Goal: Task Accomplishment & Management: Complete application form

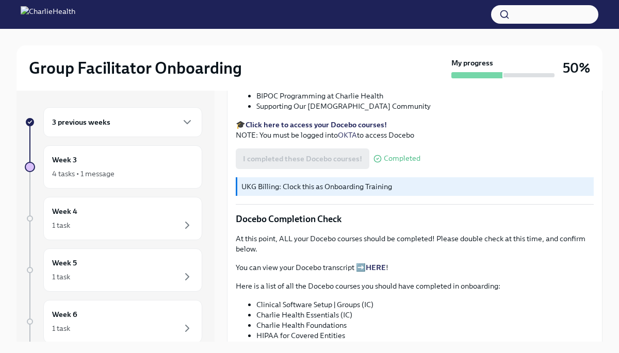
scroll to position [747, 0]
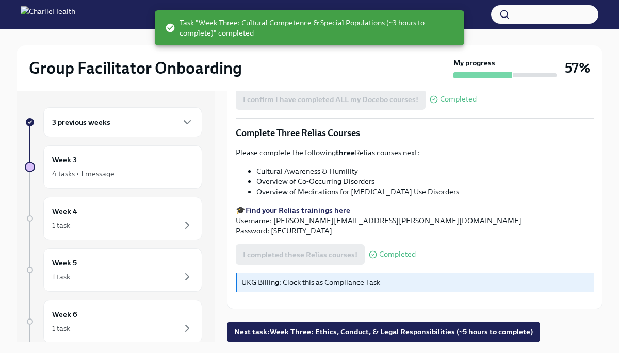
click at [133, 119] on div "3 previous weeks" at bounding box center [122, 122] width 141 height 12
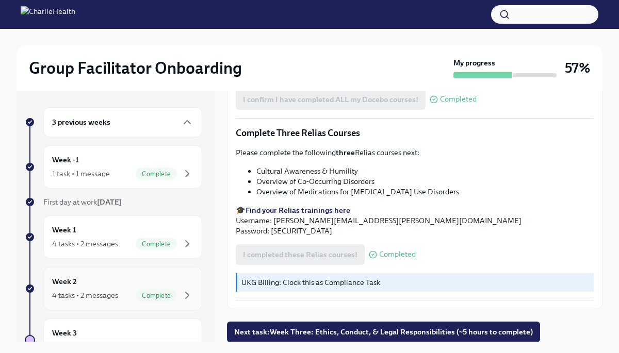
click at [76, 295] on div "4 tasks • 2 messages" at bounding box center [85, 295] width 66 height 10
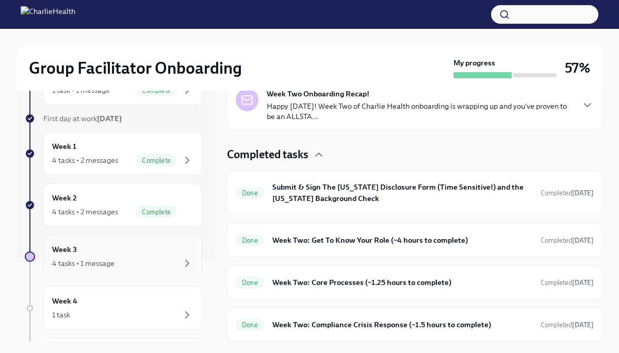
click at [147, 254] on div "Week 3 4 tasks • 1 message" at bounding box center [122, 257] width 141 height 26
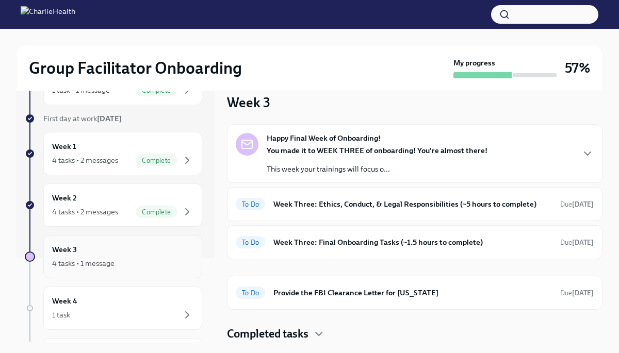
scroll to position [14, 0]
click at [100, 214] on div "4 tasks • 2 messages" at bounding box center [85, 212] width 66 height 10
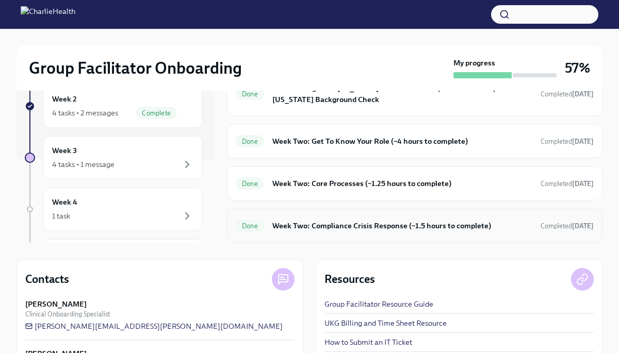
click at [294, 225] on h6 "Week Two: Compliance Crisis Response (~1.5 hours to complete)" at bounding box center [402, 225] width 260 height 11
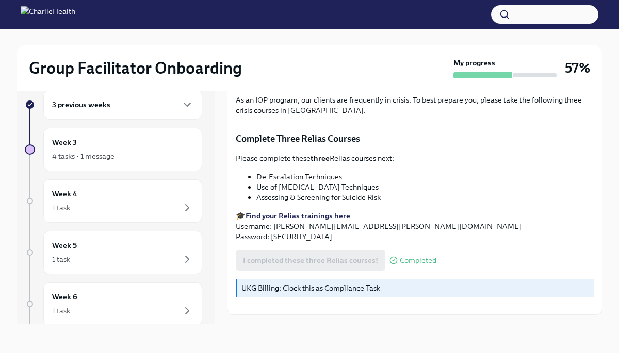
scroll to position [377, 0]
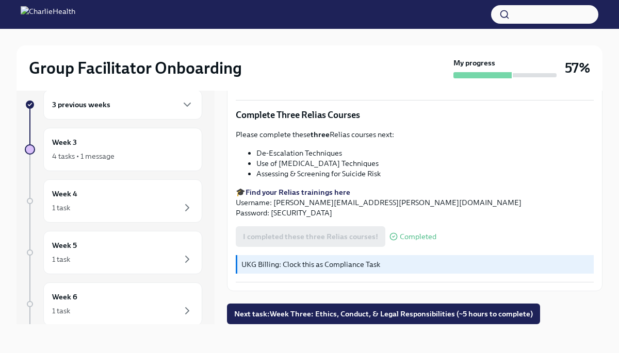
click at [272, 325] on div "3 previous weeks Week 3 4 tasks • 1 message Week 4 1 task Week 5 1 task Week 6 …" at bounding box center [310, 207] width 586 height 268
click at [277, 317] on span "Next task : Week Three: Ethics, Conduct, & Legal Responsibilities (~5 hours to …" at bounding box center [383, 314] width 299 height 10
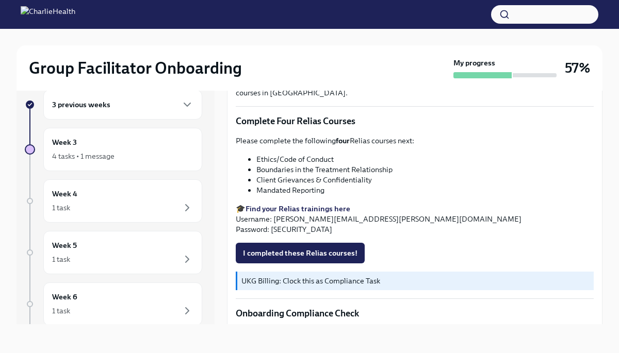
scroll to position [412, 0]
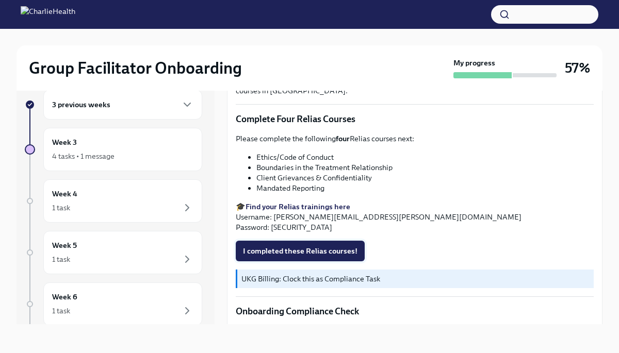
click at [255, 247] on span "I completed these Relias courses!" at bounding box center [300, 251] width 114 height 10
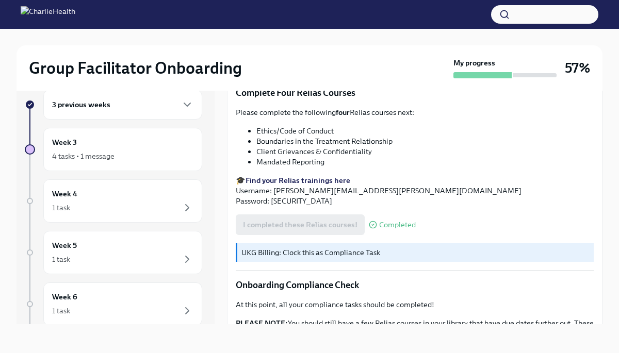
scroll to position [581, 0]
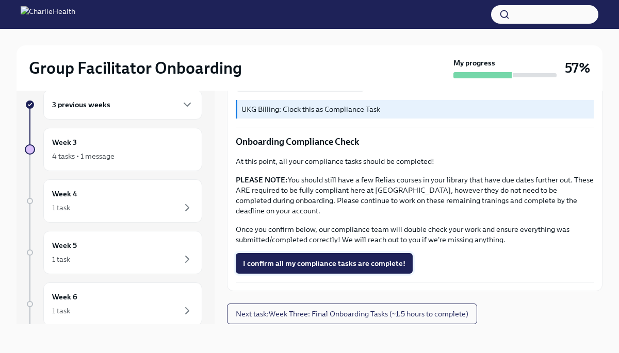
click at [311, 268] on span "I confirm all my compliance tasks are complete!" at bounding box center [324, 263] width 162 height 10
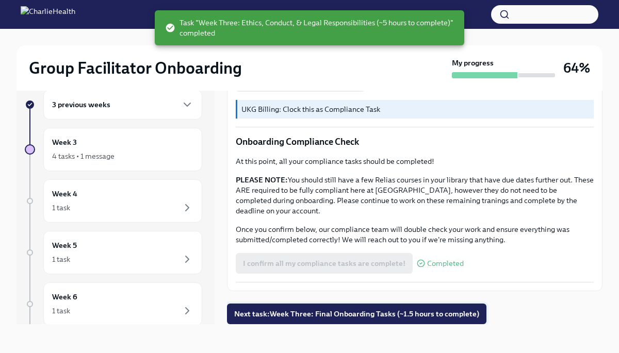
click at [295, 310] on span "Next task : Week Three: Final Onboarding Tasks (~1.5 hours to complete)" at bounding box center [356, 314] width 245 height 10
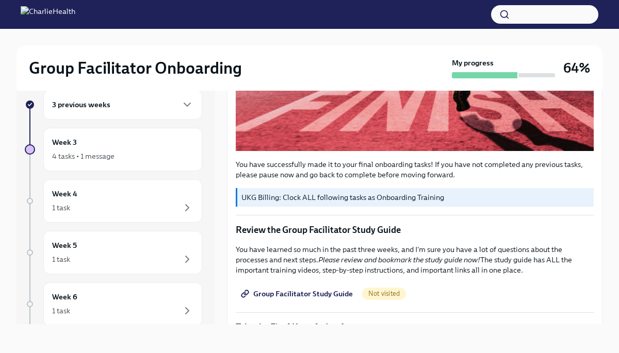
scroll to position [297, 0]
click at [297, 300] on span "Group Facilitator Study Guide" at bounding box center [298, 294] width 110 height 10
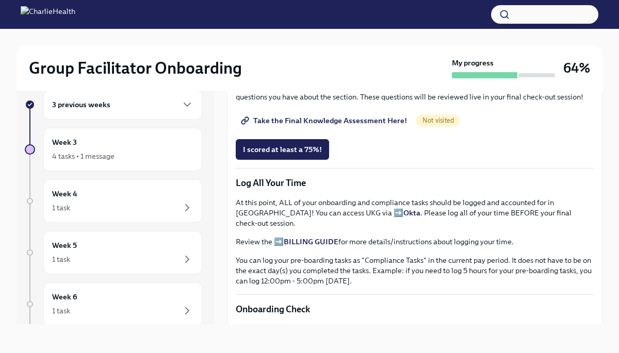
scroll to position [570, 0]
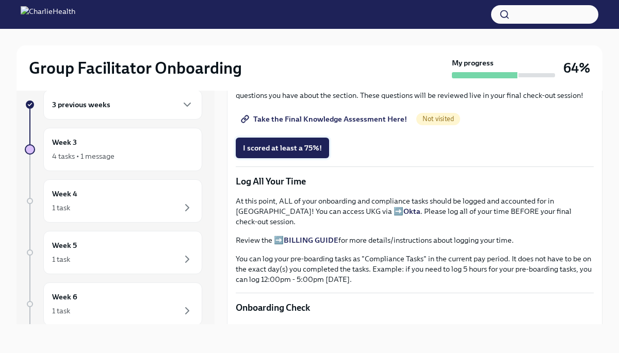
click at [279, 153] on span "I scored at least a 75%!" at bounding box center [282, 148] width 79 height 10
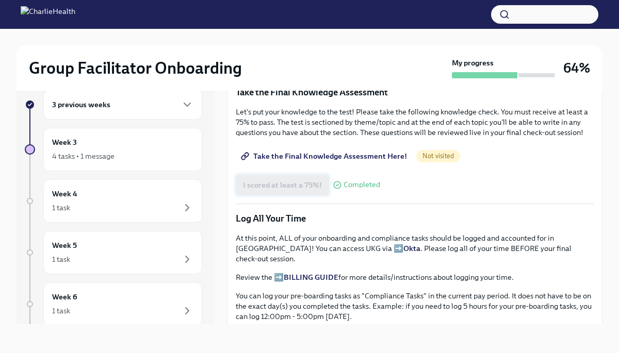
scroll to position [531, 0]
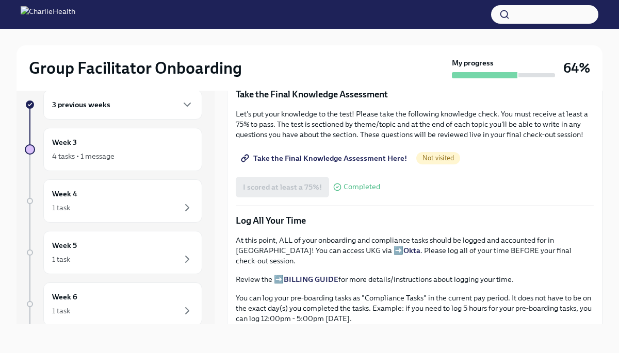
click at [279, 163] on span "Take the Final Knowledge Assessment Here!" at bounding box center [325, 158] width 164 height 10
click at [283, 198] on div "I scored at least a 75%! Completed" at bounding box center [308, 187] width 144 height 21
click at [319, 163] on span "Take the Final Knowledge Assessment Here!" at bounding box center [325, 158] width 164 height 10
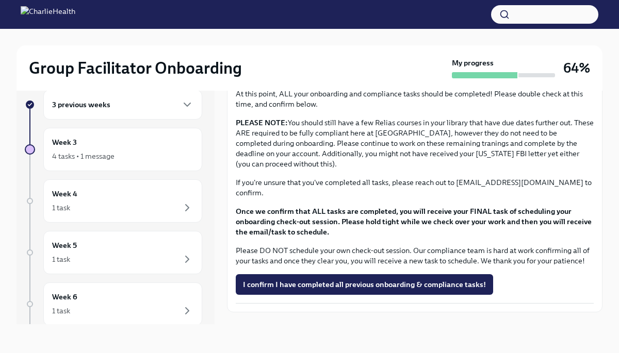
scroll to position [801, 0]
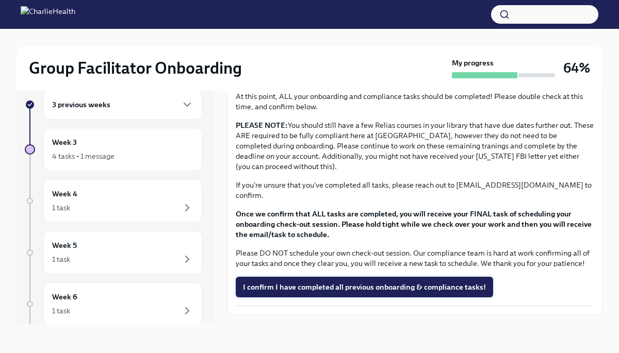
click at [265, 290] on span "I confirm I have completed all previous onboarding & compliance tasks!" at bounding box center [364, 287] width 243 height 10
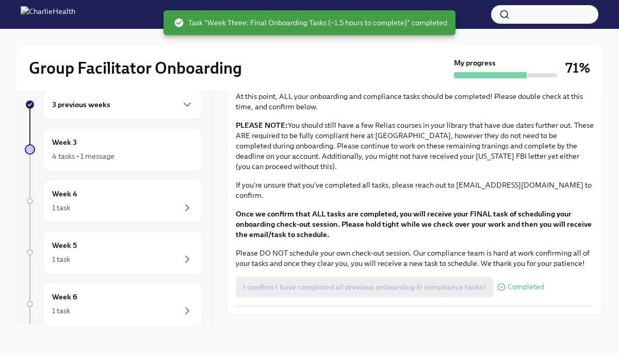
scroll to position [829, 0]
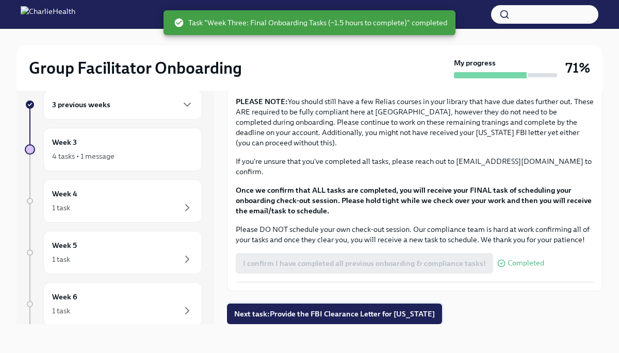
click at [266, 313] on span "Next task : Provide the FBI Clearance Letter for [US_STATE]" at bounding box center [334, 314] width 201 height 10
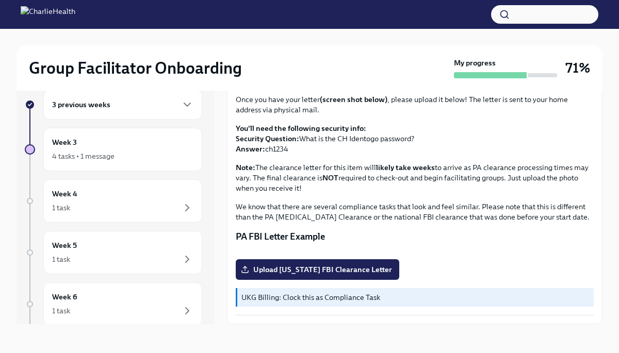
scroll to position [196, 0]
click at [338, 268] on span "Upload [US_STATE] FBI Clearance Letter" at bounding box center [317, 270] width 149 height 10
click at [0, 0] on input "Upload [US_STATE] FBI Clearance Letter" at bounding box center [0, 0] width 0 height 0
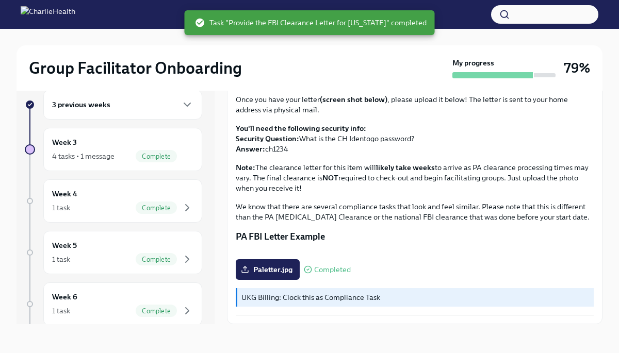
click at [331, 51] on div "Group Facilitator Onboarding My progress 79%" at bounding box center [310, 67] width 586 height 45
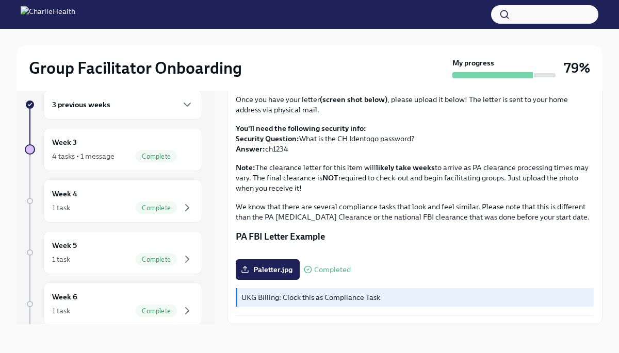
click at [146, 105] on div "3 previous weeks" at bounding box center [122, 104] width 141 height 12
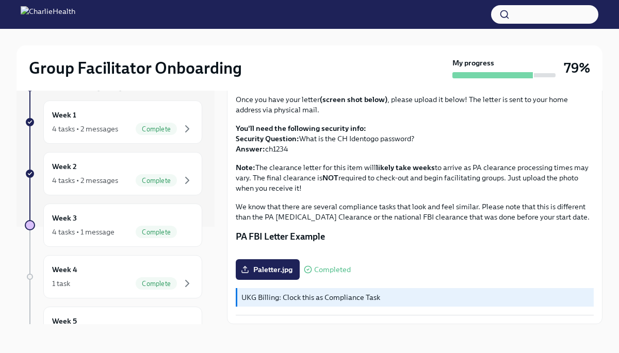
scroll to position [0, 0]
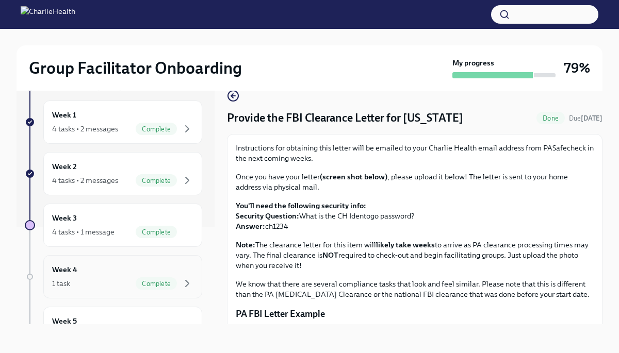
click at [145, 284] on span "Complete" at bounding box center [156, 284] width 41 height 8
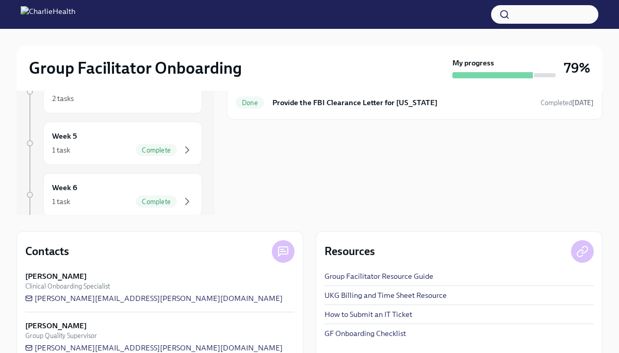
scroll to position [148, 0]
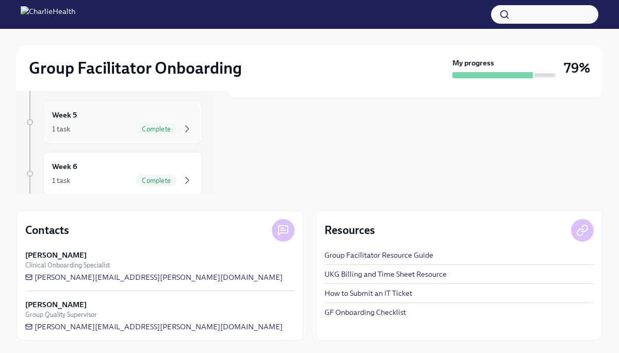
click at [112, 129] on div "1 task Complete" at bounding box center [122, 129] width 141 height 12
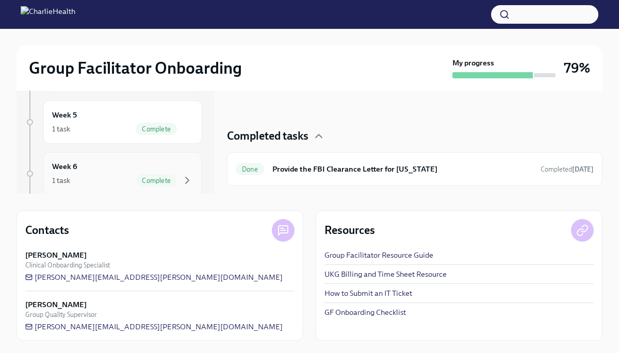
click at [114, 165] on div "Week 6 1 task Complete" at bounding box center [122, 174] width 141 height 26
click at [119, 172] on div "Week 6 1 task Complete" at bounding box center [122, 174] width 141 height 26
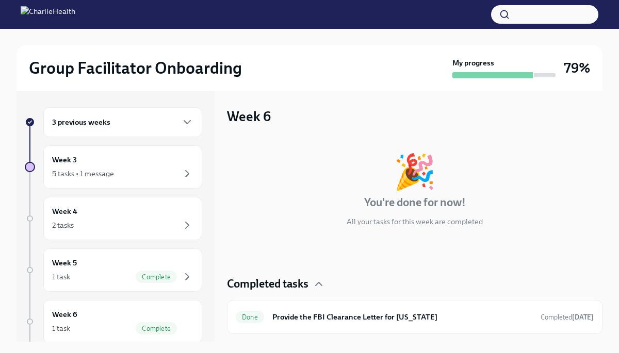
click at [130, 133] on div "3 previous weeks" at bounding box center [122, 122] width 159 height 30
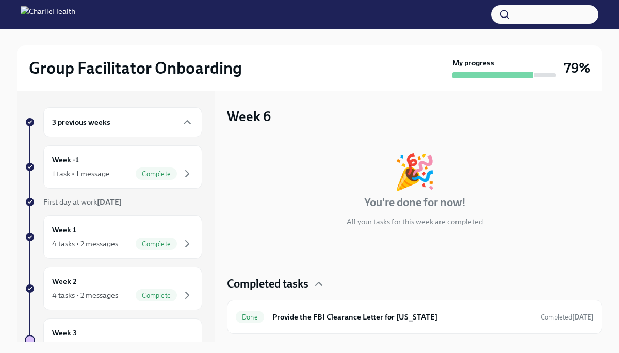
click at [130, 129] on div "3 previous weeks" at bounding box center [122, 122] width 159 height 30
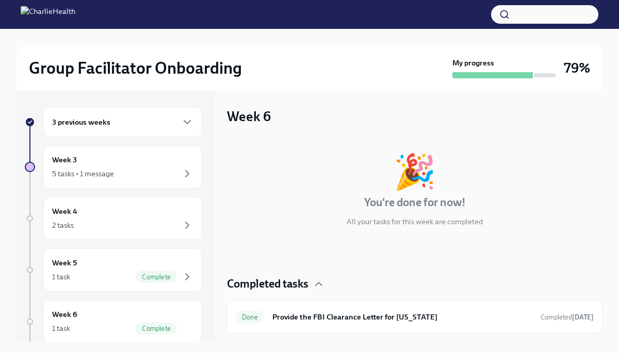
click at [164, 123] on div "3 previous weeks" at bounding box center [122, 122] width 141 height 12
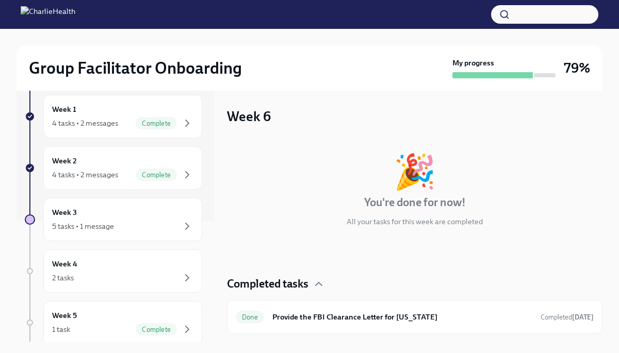
scroll to position [125, 0]
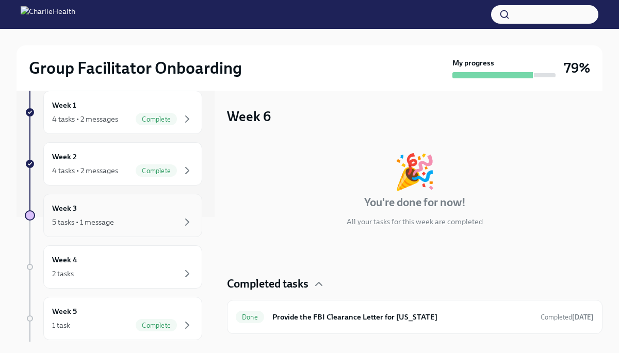
click at [134, 203] on div "Week 3 5 tasks • 1 message" at bounding box center [122, 216] width 141 height 26
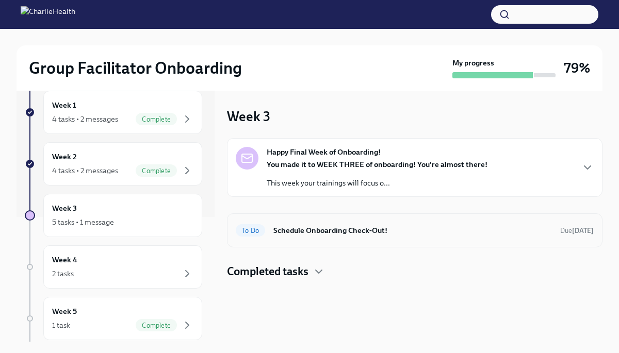
click at [268, 229] on div "To Do Schedule Onboarding Check-Out! Due [DATE]" at bounding box center [415, 230] width 358 height 17
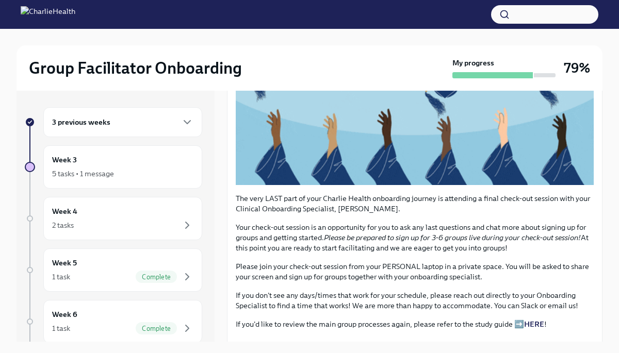
scroll to position [210, 0]
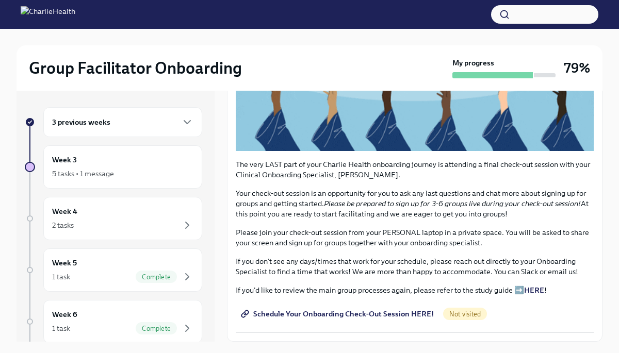
click at [304, 313] on span "Schedule Your Onboarding Check-Out Session HERE!" at bounding box center [338, 314] width 191 height 10
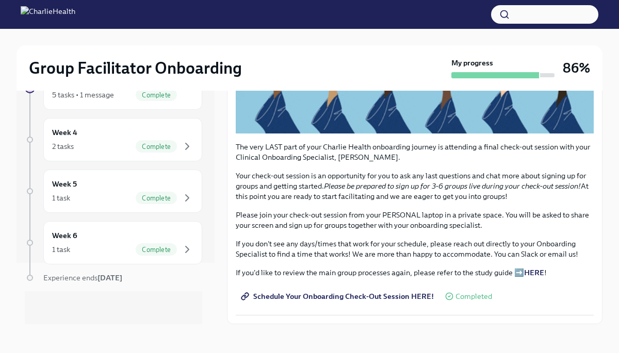
scroll to position [0, 0]
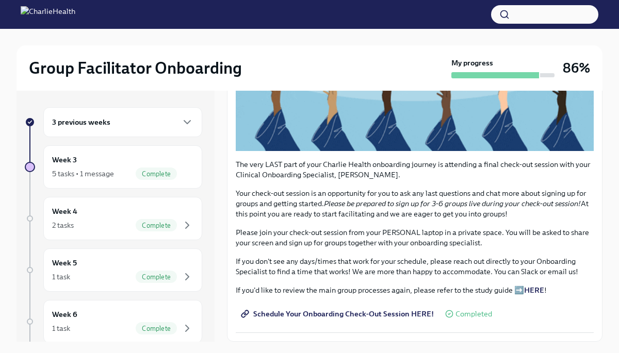
click at [119, 127] on div "3 previous weeks" at bounding box center [122, 122] width 141 height 12
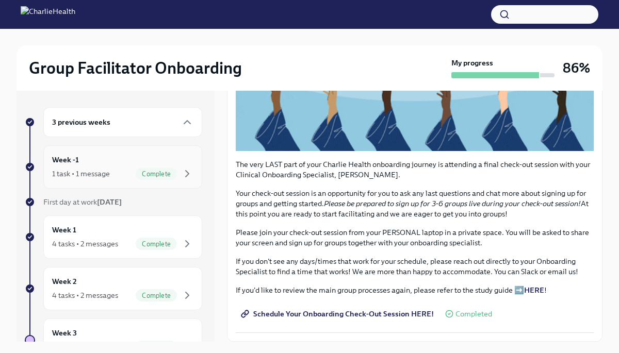
click at [111, 157] on div "Week -1 1 task • 1 message Complete" at bounding box center [122, 167] width 141 height 26
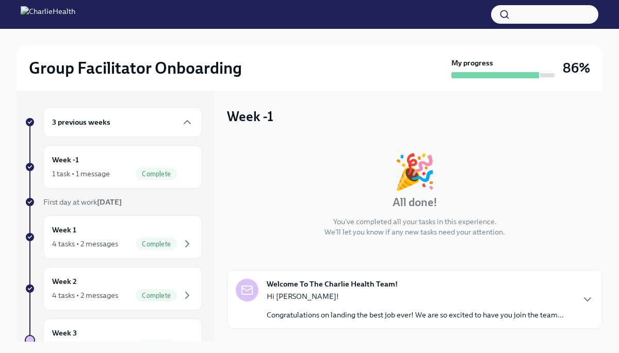
scroll to position [61, 0]
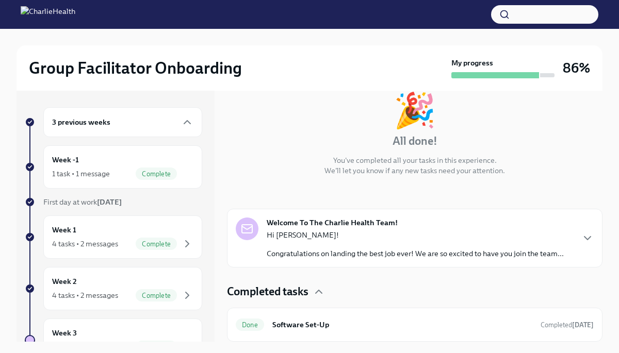
click at [374, 232] on p "Hi [PERSON_NAME]!" at bounding box center [415, 235] width 297 height 10
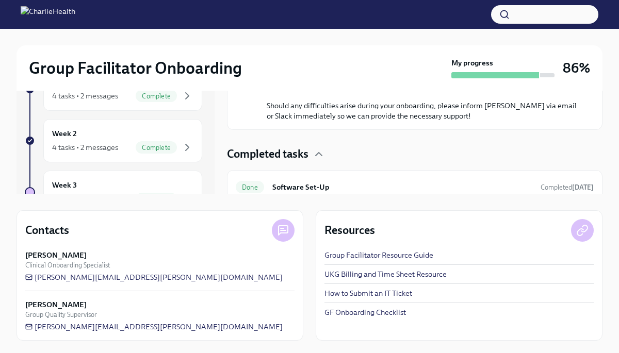
scroll to position [549, 0]
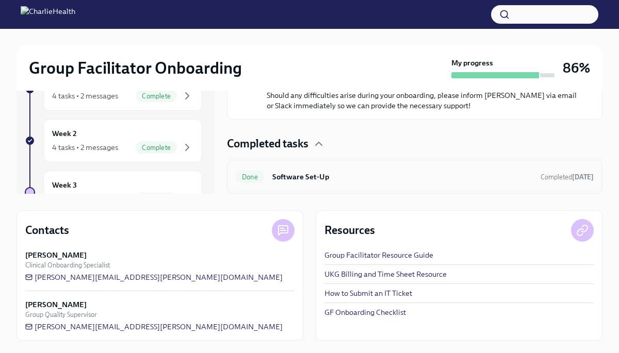
click at [358, 182] on h6 "Software Set-Up" at bounding box center [402, 176] width 260 height 11
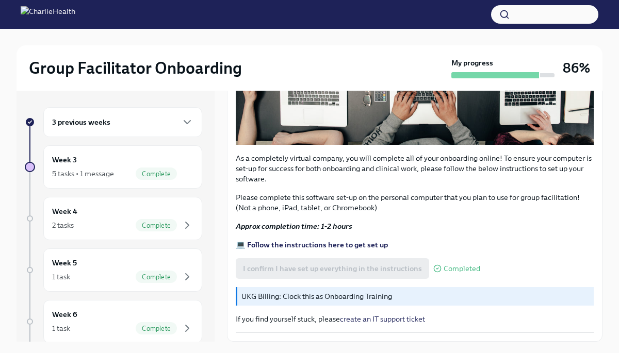
click at [170, 126] on div "3 previous weeks" at bounding box center [122, 122] width 141 height 12
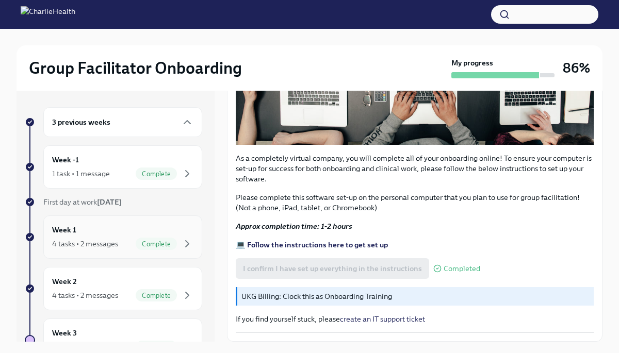
click at [147, 234] on div "Week 1 4 tasks • 2 messages Complete" at bounding box center [122, 237] width 141 height 26
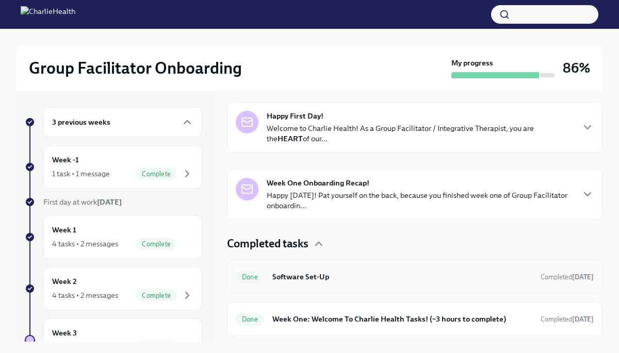
scroll to position [162, 0]
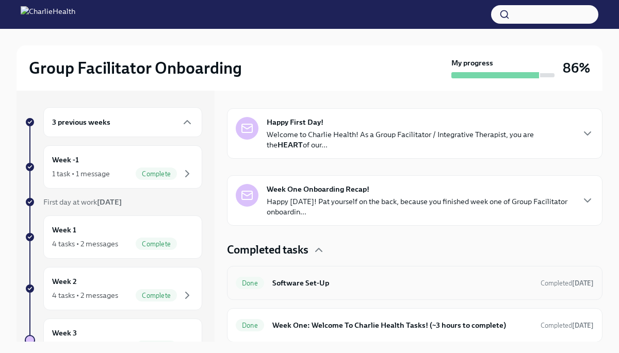
click at [290, 197] on p "Happy [DATE]! Pat yourself on the back, because you finished week one of Group …" at bounding box center [420, 206] width 306 height 21
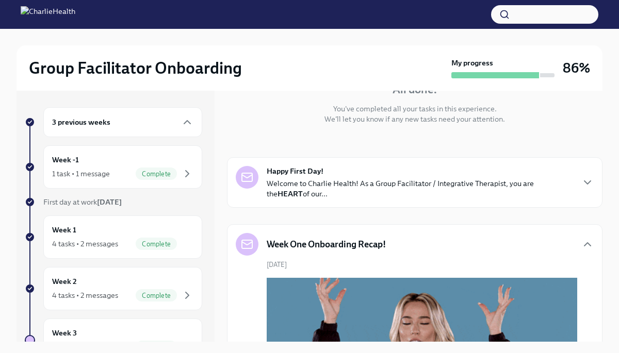
scroll to position [119, 0]
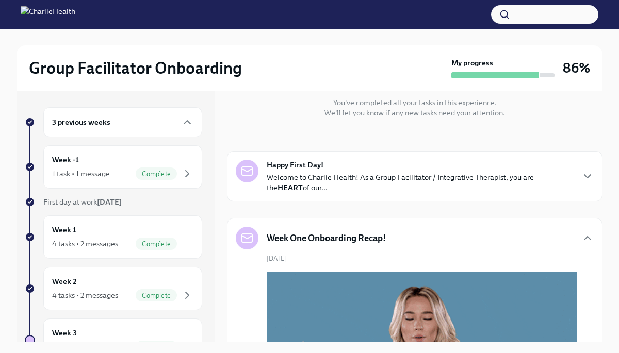
click at [297, 174] on p "Welcome to Charlie Health! As a Group Facilitator / Integrative Therapist, you …" at bounding box center [420, 182] width 306 height 21
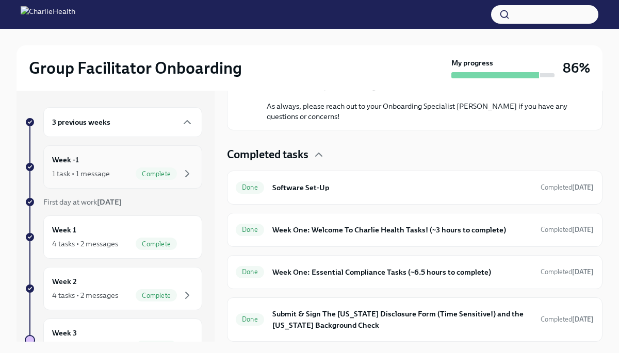
scroll to position [40, 0]
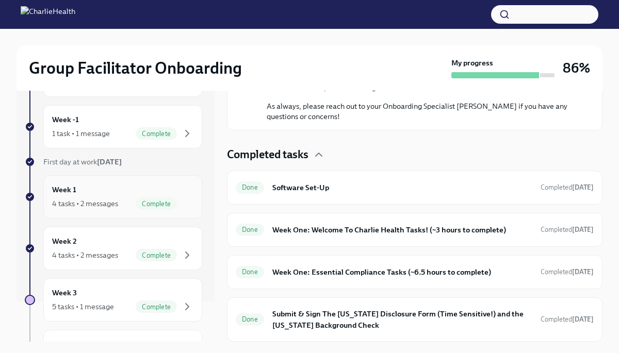
click at [104, 198] on div "4 tasks • 2 messages Complete" at bounding box center [122, 204] width 141 height 12
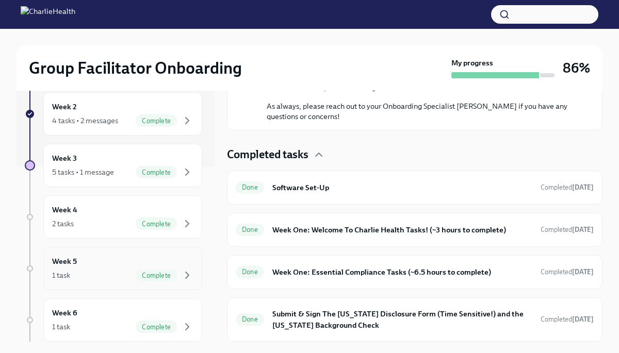
scroll to position [0, 0]
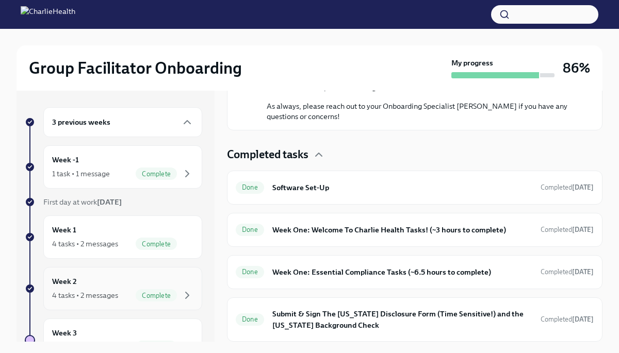
click at [117, 291] on div "4 tasks • 2 messages" at bounding box center [85, 295] width 66 height 10
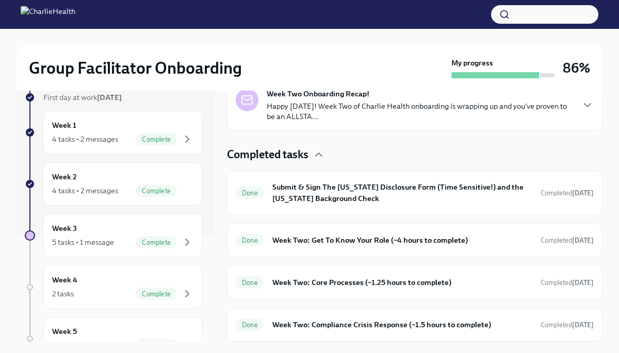
scroll to position [111, 0]
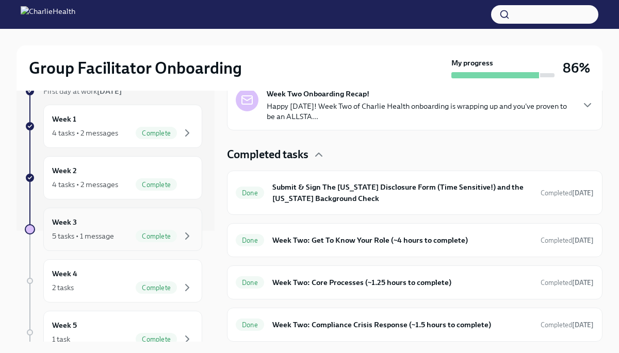
click at [104, 232] on div "5 tasks • 1 message" at bounding box center [83, 236] width 62 height 10
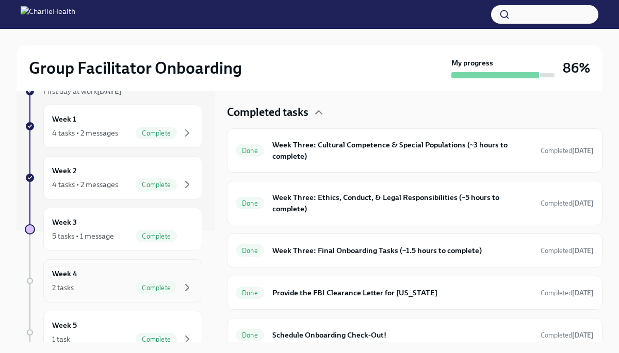
click at [128, 283] on div "2 tasks Complete" at bounding box center [122, 288] width 141 height 12
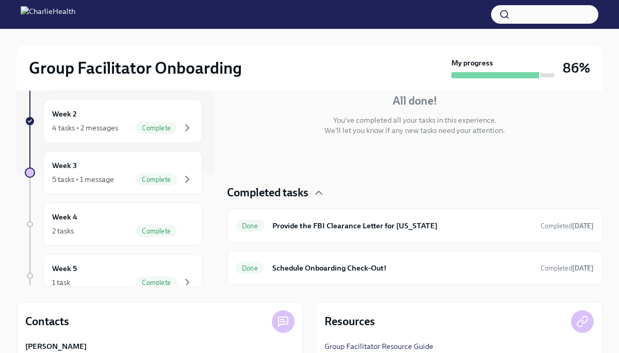
scroll to position [54, 0]
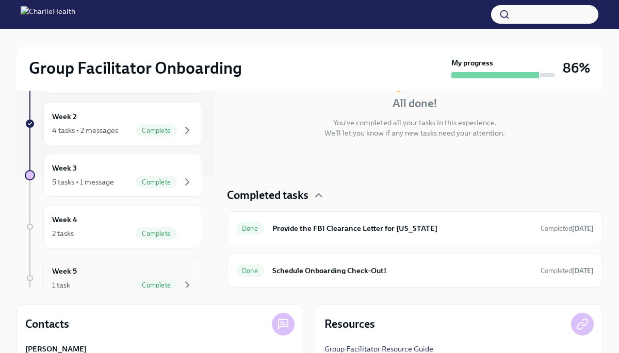
click at [146, 272] on div "Week 5 1 task Complete" at bounding box center [122, 279] width 141 height 26
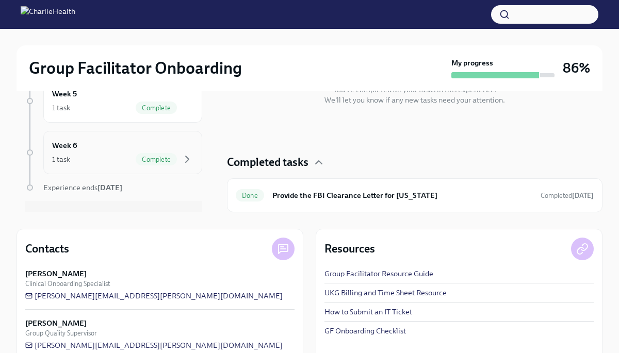
click at [162, 152] on div "Week 6 1 task Complete" at bounding box center [122, 153] width 141 height 26
